Goal: Task Accomplishment & Management: Complete application form

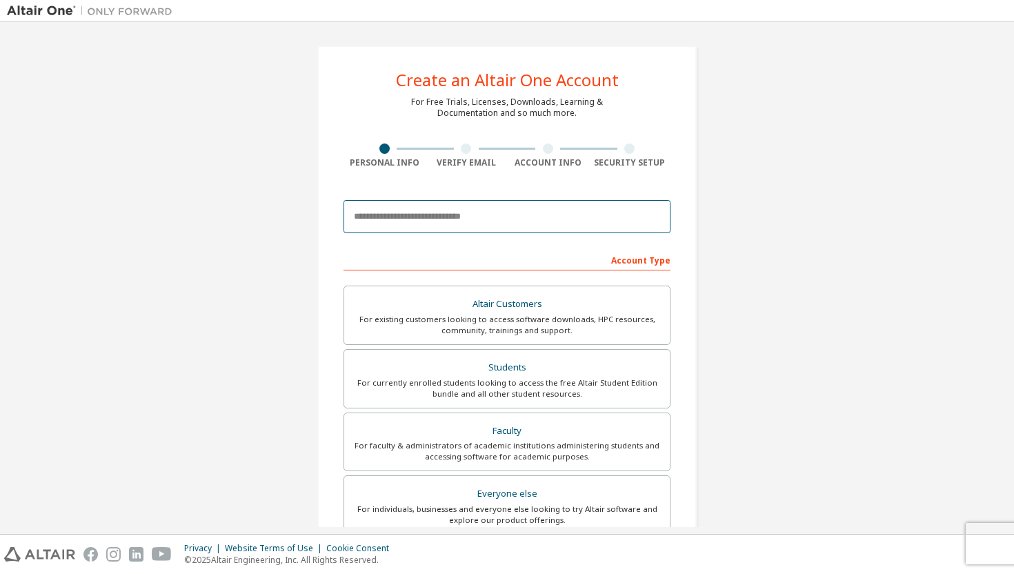
click at [524, 217] on input "email" at bounding box center [507, 216] width 327 height 33
type input "**********"
type input "******"
type input "*******"
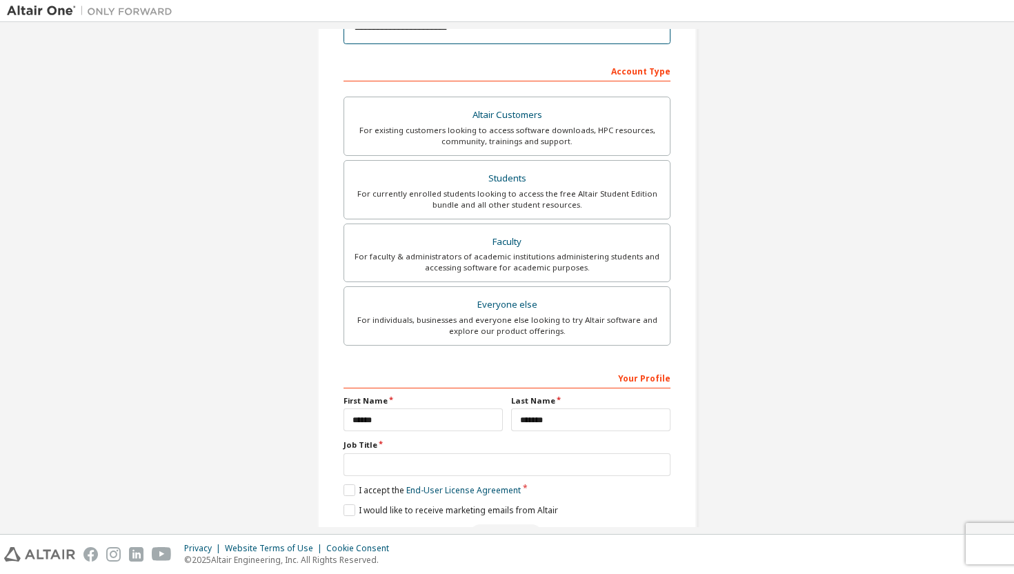
scroll to position [276, 0]
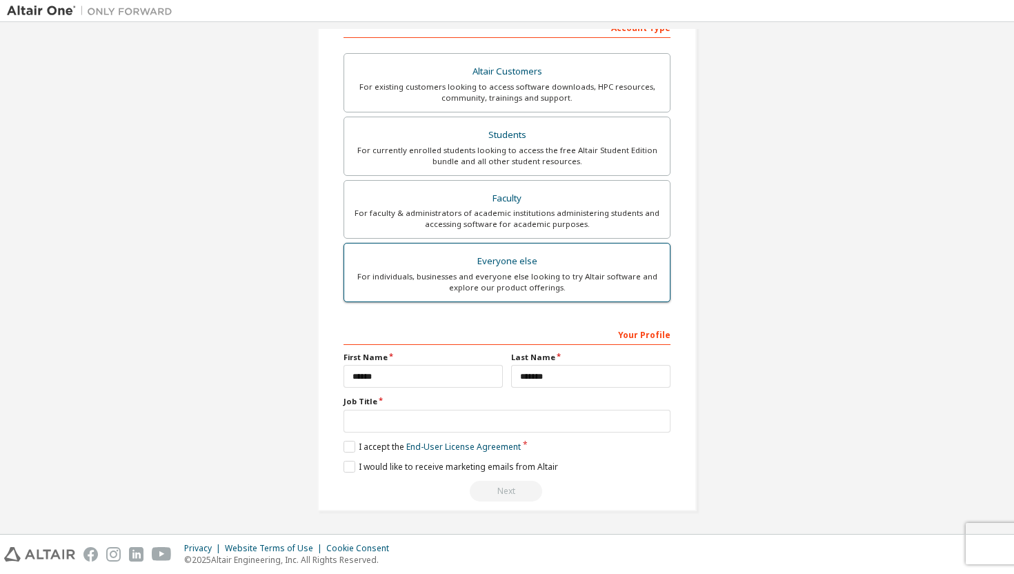
click at [494, 284] on div "For individuals, businesses and everyone else looking to try Altair software an…" at bounding box center [507, 282] width 309 height 22
click at [350, 449] on label "I accept the End-User License Agreement" at bounding box center [432, 447] width 177 height 12
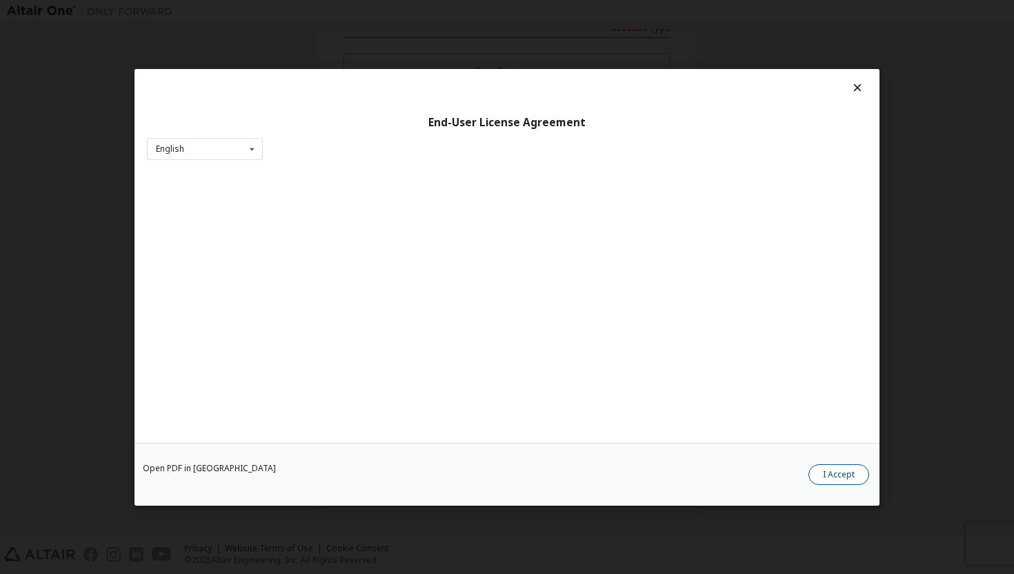
click at [825, 478] on button "I Accept" at bounding box center [839, 474] width 61 height 21
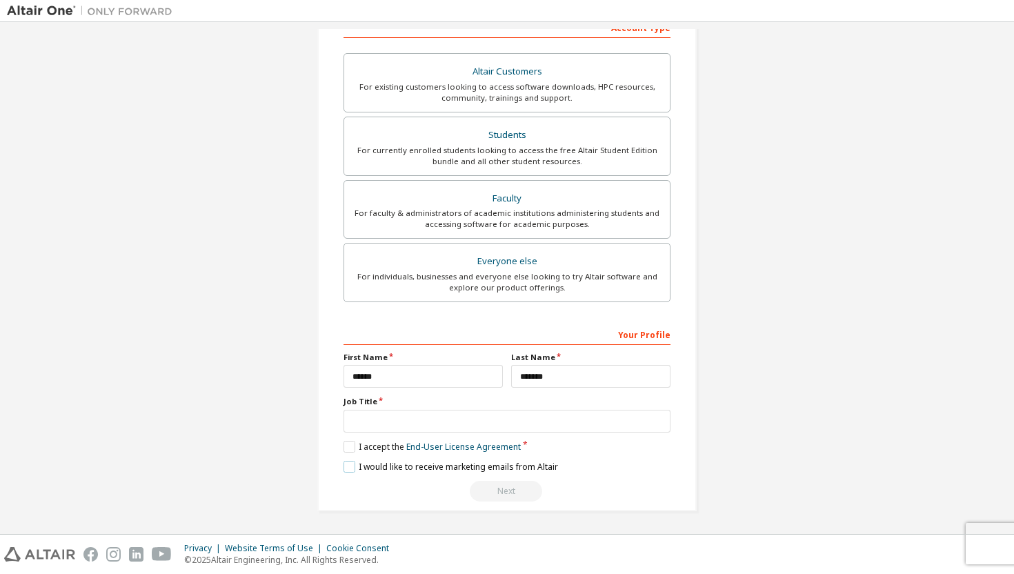
click at [353, 471] on label "I would like to receive marketing emails from Altair" at bounding box center [451, 467] width 215 height 12
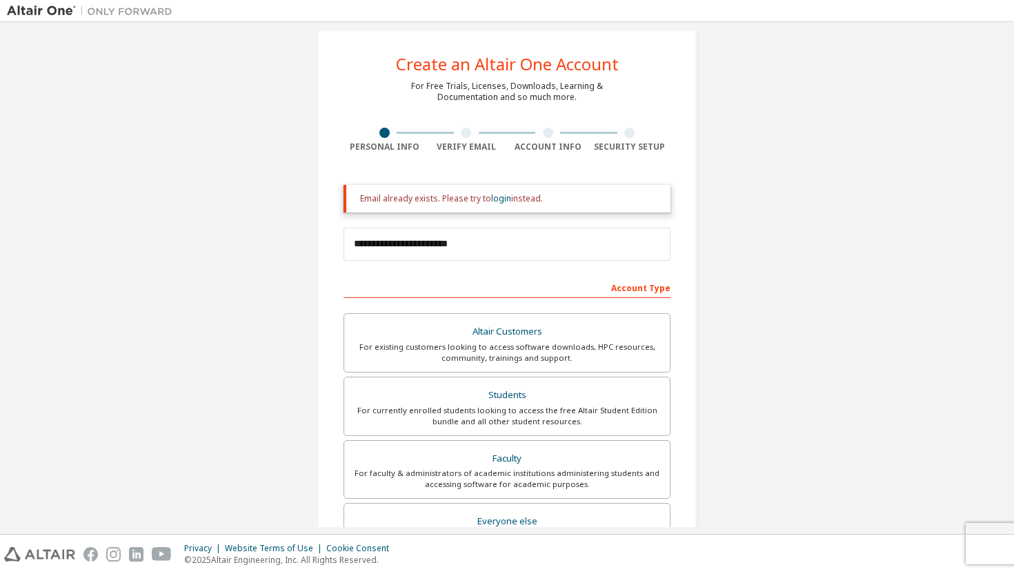
scroll to position [0, 0]
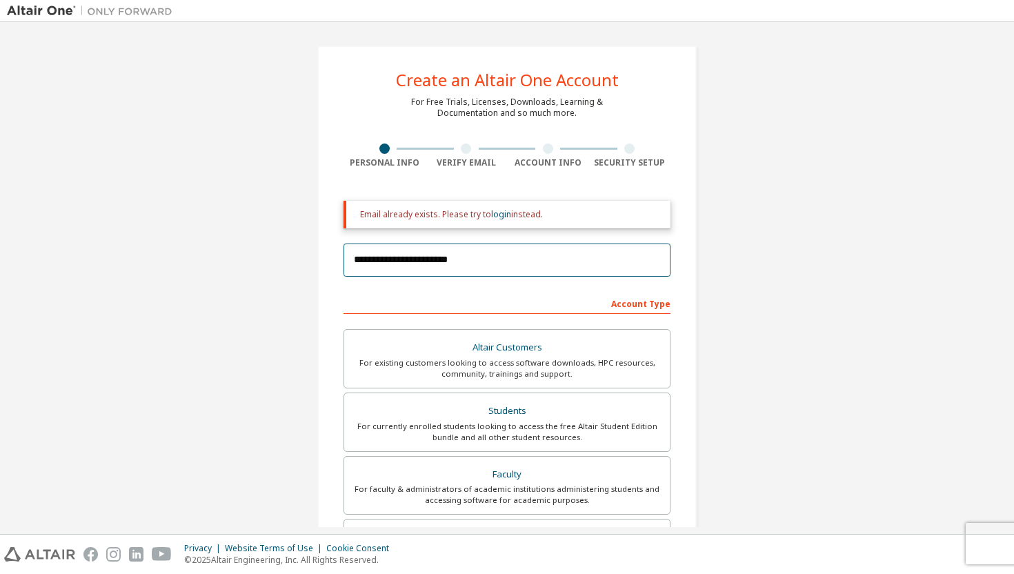
click at [466, 258] on input "**********" at bounding box center [507, 260] width 327 height 33
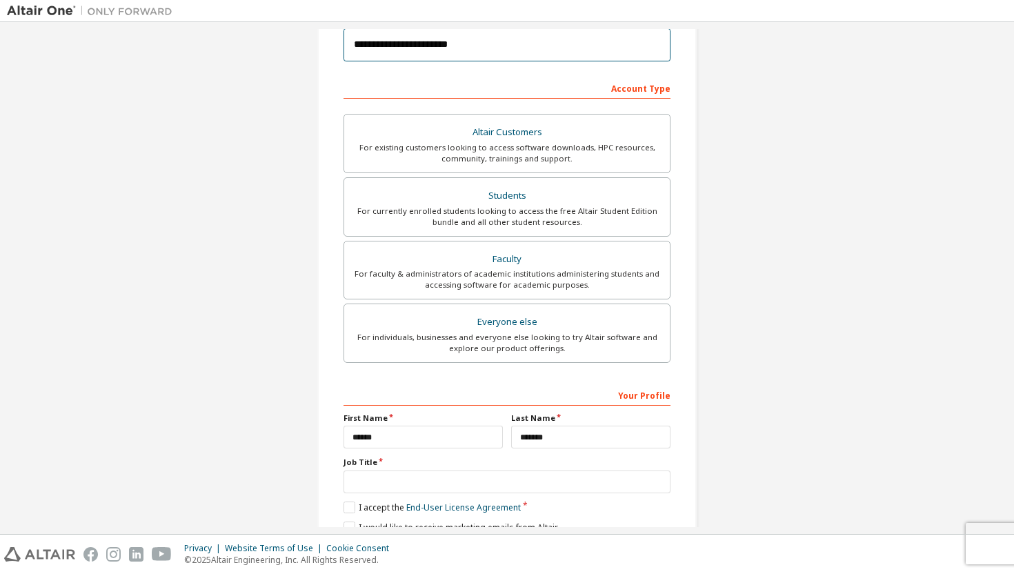
scroll to position [276, 0]
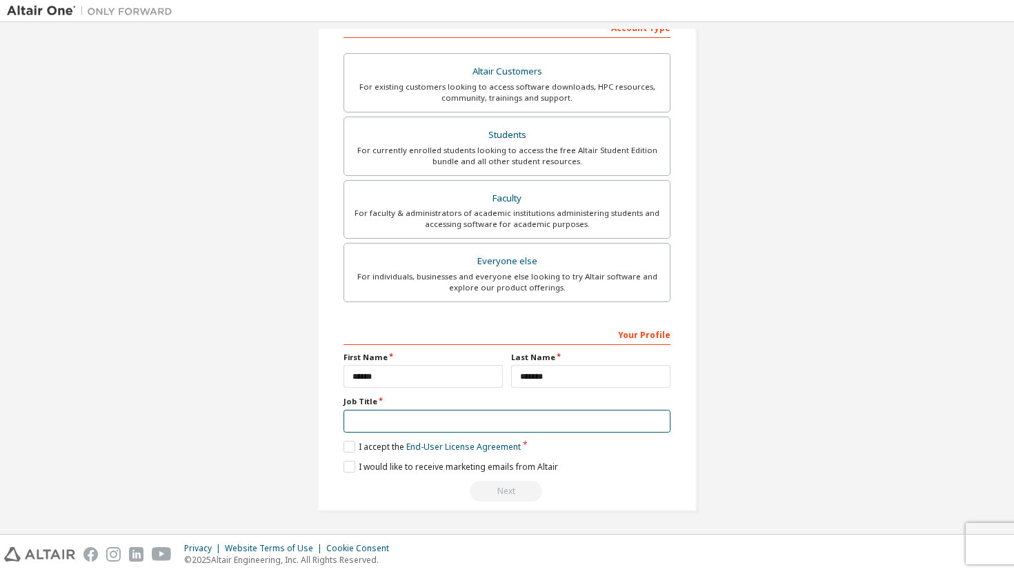
click at [596, 418] on input "text" at bounding box center [507, 421] width 327 height 23
type input "*******"
click at [502, 492] on div "Next" at bounding box center [507, 491] width 327 height 21
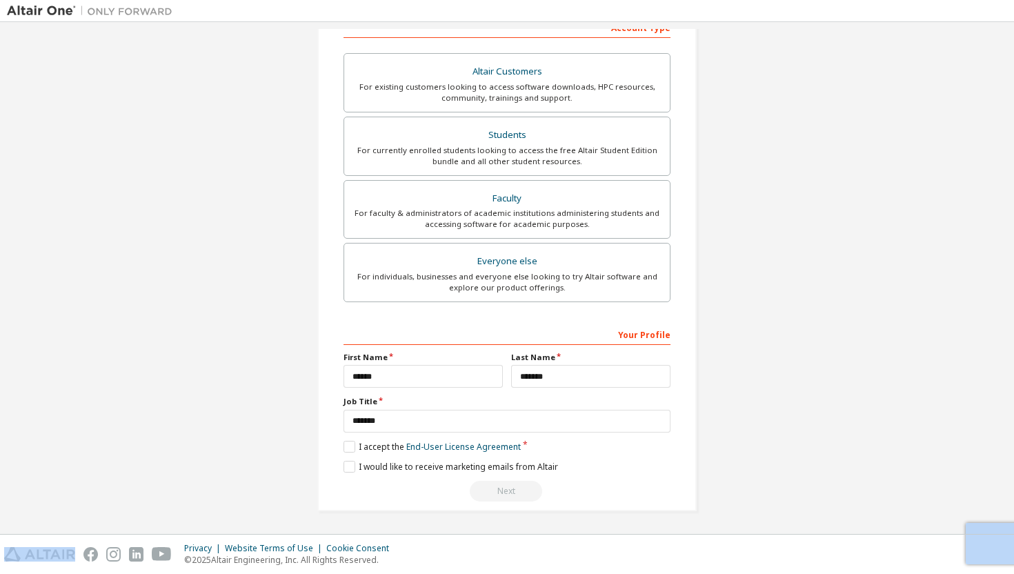
click at [502, 492] on div "Next" at bounding box center [507, 491] width 327 height 21
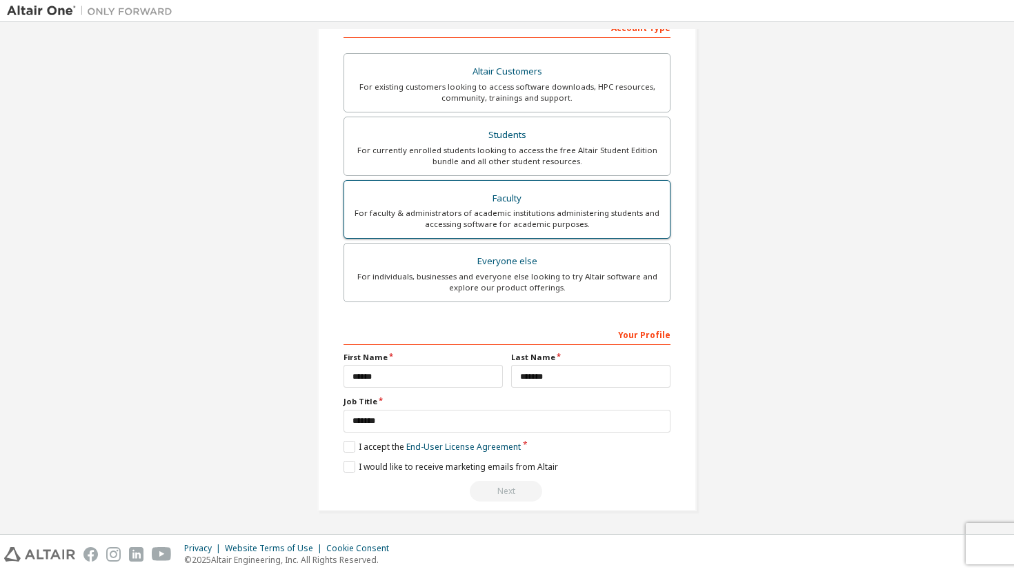
click at [552, 196] on div "Faculty" at bounding box center [507, 198] width 309 height 19
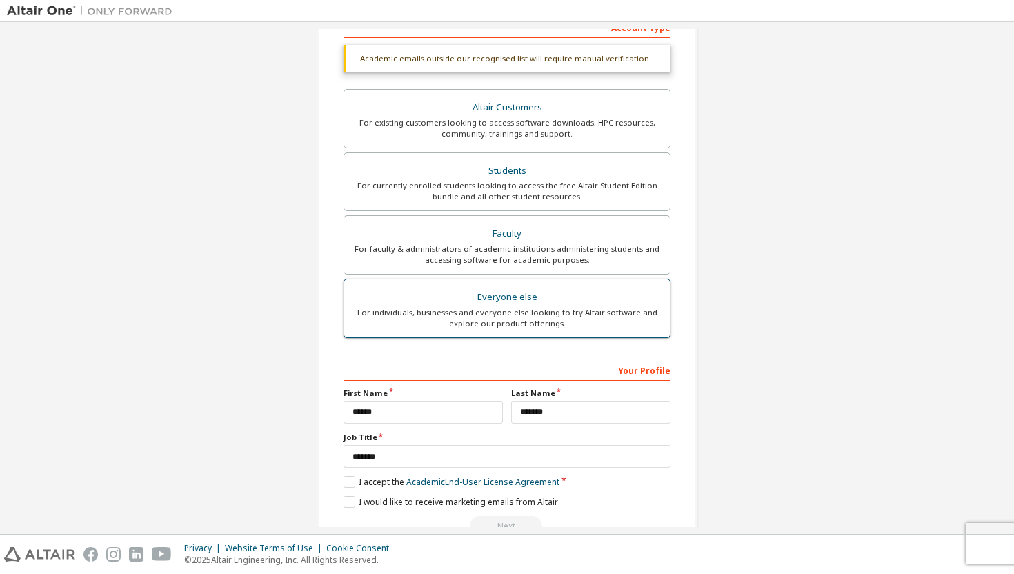
click at [515, 292] on div "Everyone else" at bounding box center [507, 297] width 309 height 19
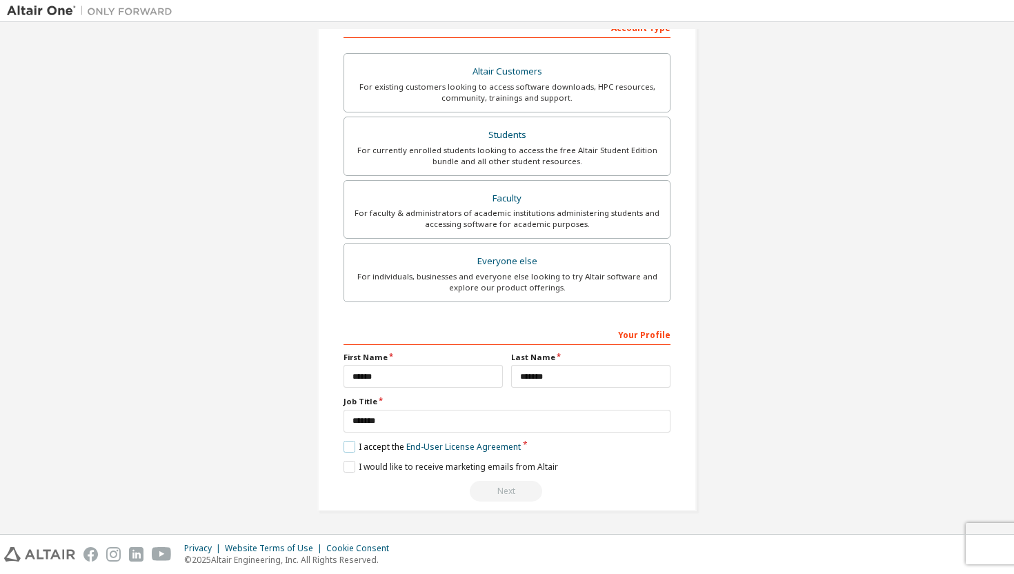
click at [344, 444] on label "I accept the End-User License Agreement" at bounding box center [432, 447] width 177 height 12
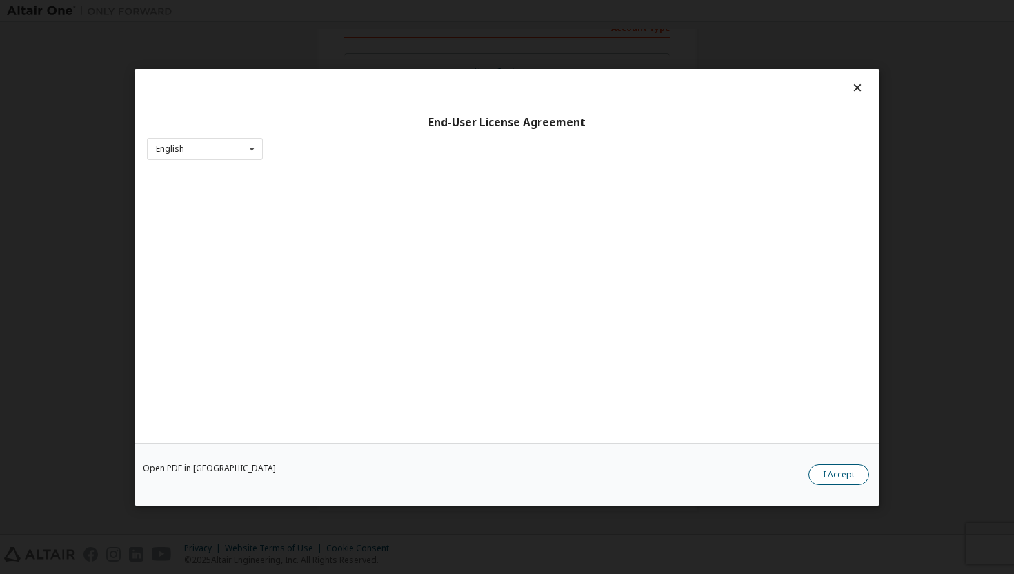
click at [854, 478] on button "I Accept" at bounding box center [839, 474] width 61 height 21
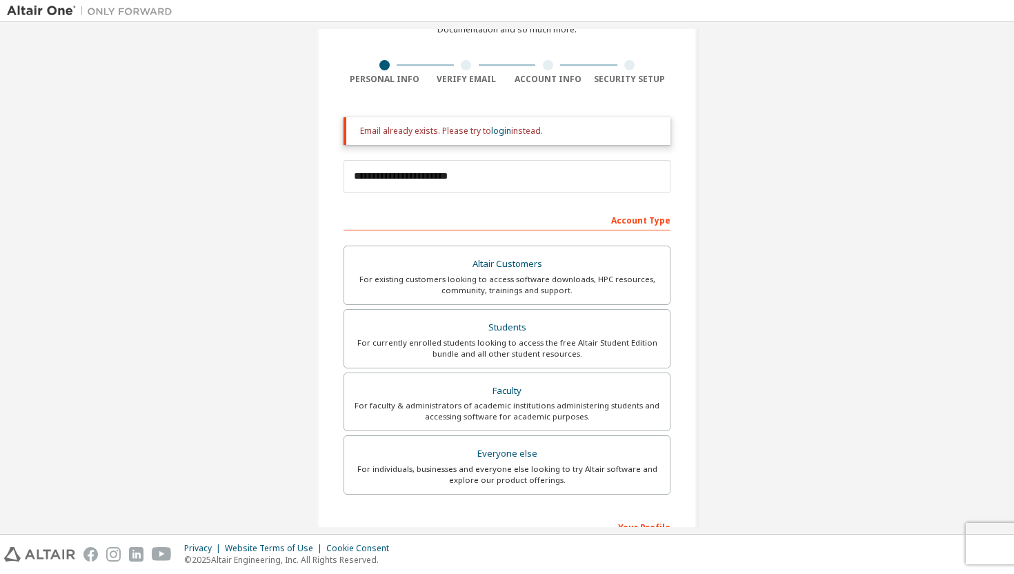
scroll to position [0, 0]
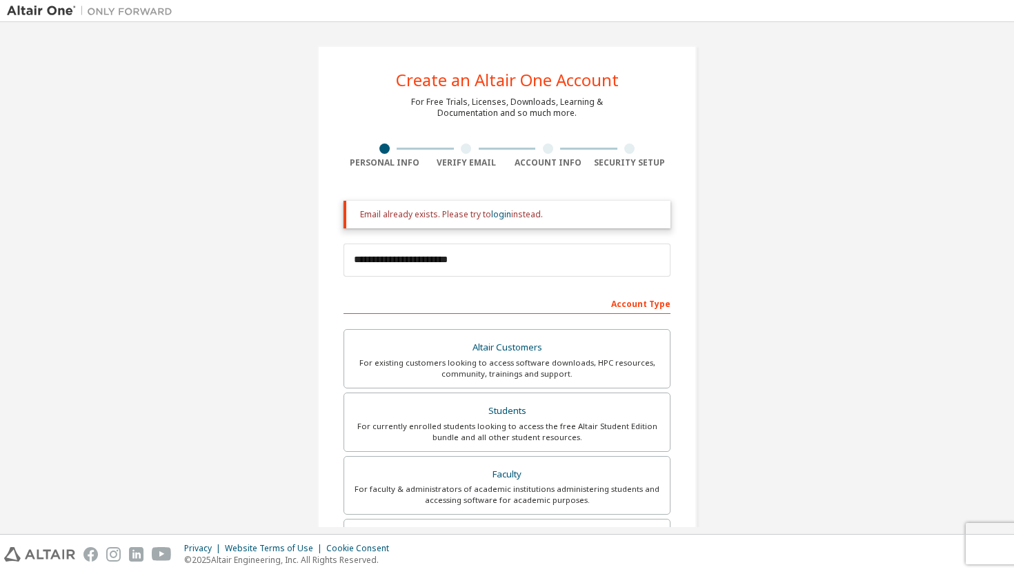
click at [516, 215] on div "Email already exists. Please try to login instead." at bounding box center [509, 214] width 299 height 11
click at [499, 217] on link "login" at bounding box center [501, 214] width 20 height 12
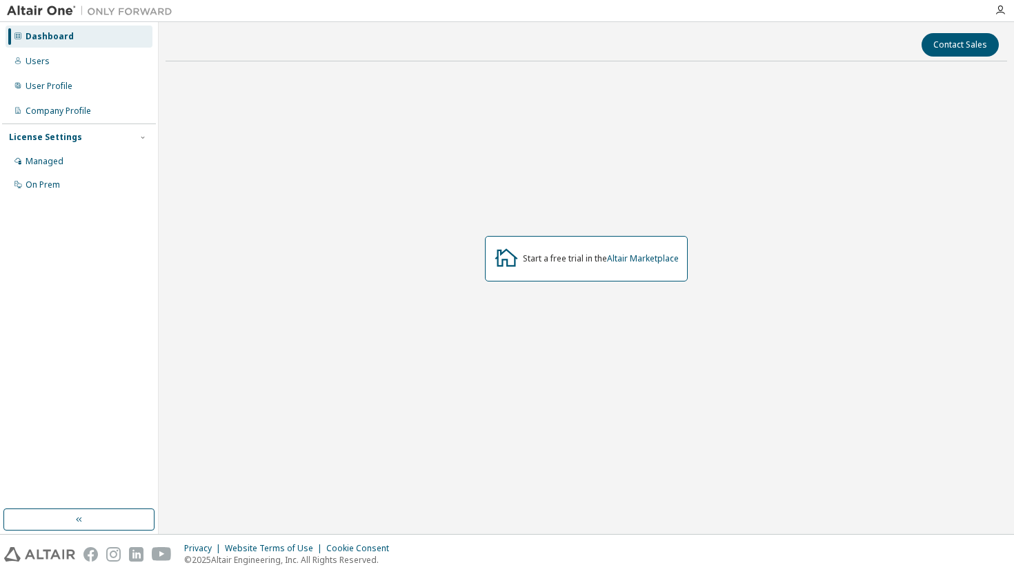
click at [538, 257] on div "Start a free trial in the Altair Marketplace" at bounding box center [601, 258] width 156 height 11
click at [1007, 8] on div at bounding box center [1001, 10] width 28 height 11
click at [1003, 9] on icon "button" at bounding box center [1000, 10] width 11 height 11
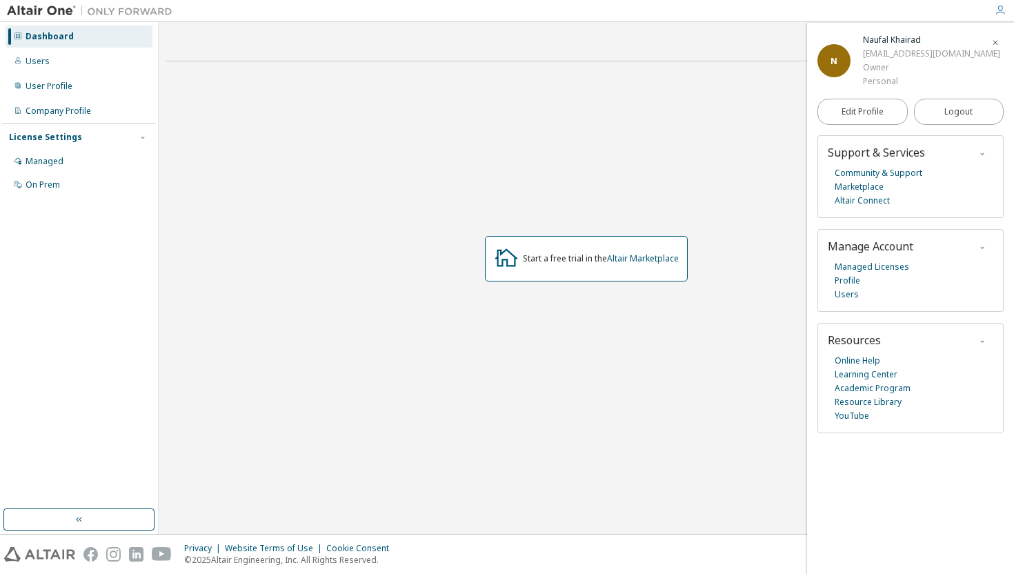
click at [919, 59] on div "[EMAIL_ADDRESS][DOMAIN_NAME]" at bounding box center [931, 54] width 137 height 14
click at [710, 129] on div "Start a free trial in the Altair Marketplace" at bounding box center [587, 258] width 842 height 373
click at [998, 43] on icon "button" at bounding box center [995, 43] width 8 height 8
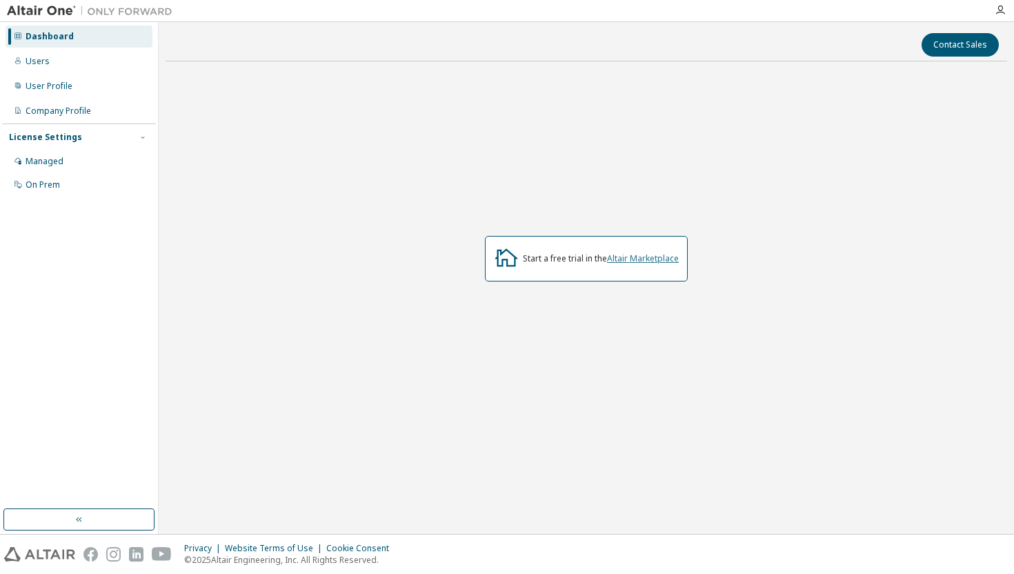
click at [651, 259] on link "Altair Marketplace" at bounding box center [643, 259] width 72 height 12
